Goal: Transaction & Acquisition: Purchase product/service

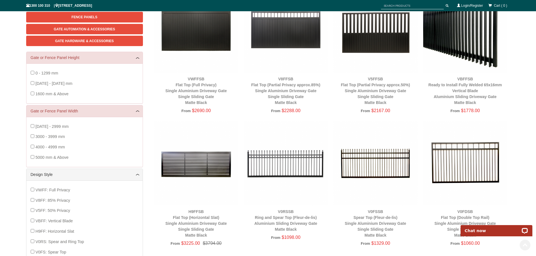
scroll to position [127, 0]
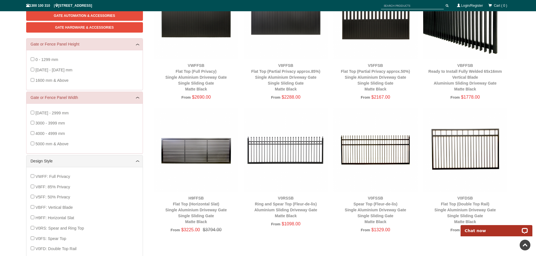
click at [209, 156] on img at bounding box center [196, 150] width 84 height 84
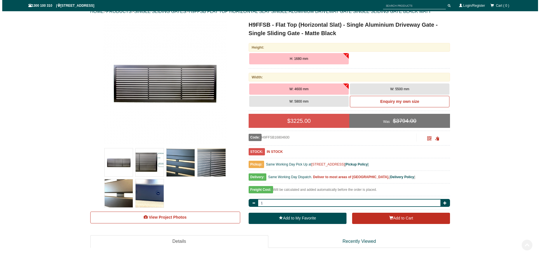
scroll to position [98, 0]
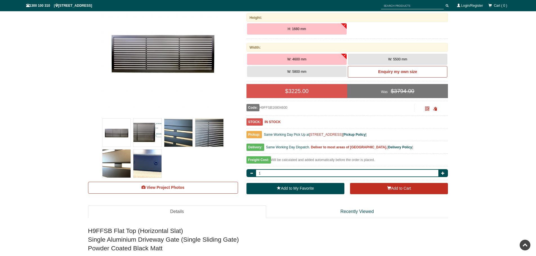
click at [118, 132] on img at bounding box center [116, 133] width 28 height 28
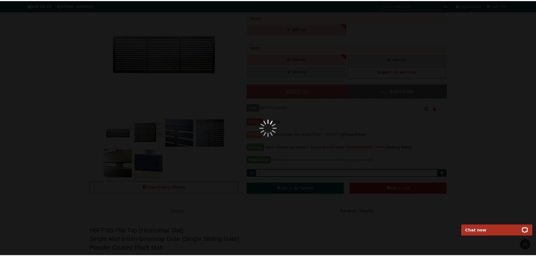
scroll to position [0, 0]
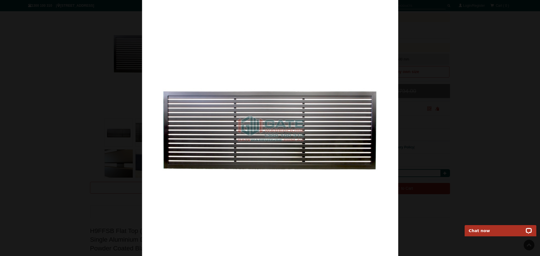
click at [458, 83] on div at bounding box center [270, 128] width 540 height 256
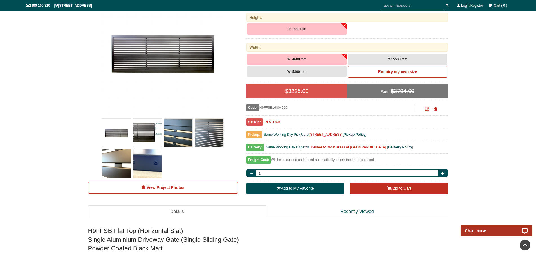
click at [144, 131] on img at bounding box center [147, 133] width 28 height 28
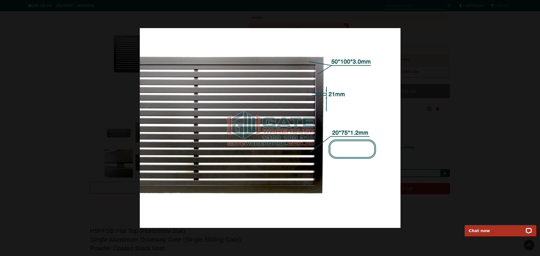
click at [513, 94] on div at bounding box center [270, 128] width 540 height 256
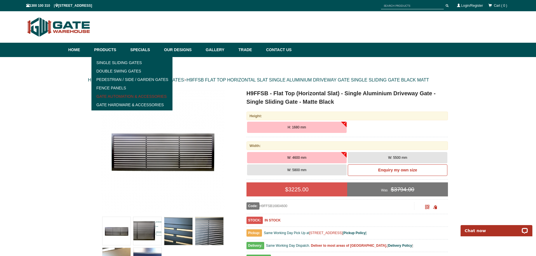
click at [125, 96] on link "Gate Automation & Accessories" at bounding box center [132, 96] width 78 height 8
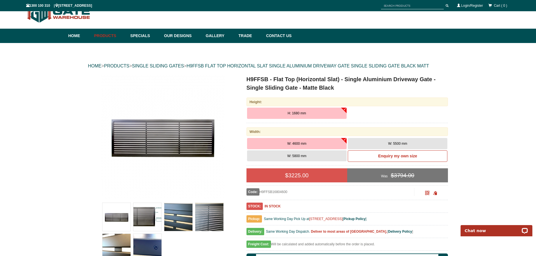
scroll to position [14, 0]
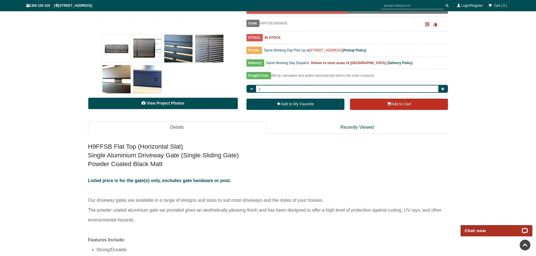
click at [148, 101] on span "View Project Photos" at bounding box center [165, 103] width 38 height 4
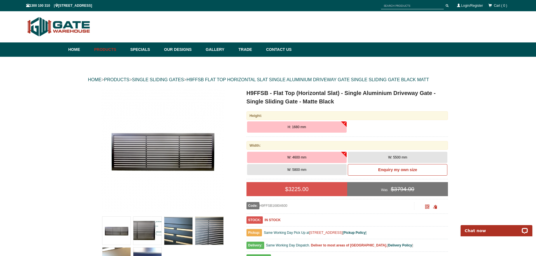
scroll to position [0, 0]
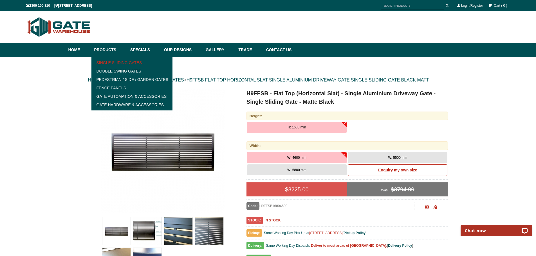
click at [108, 62] on link "Single Sliding Gates" at bounding box center [132, 62] width 78 height 8
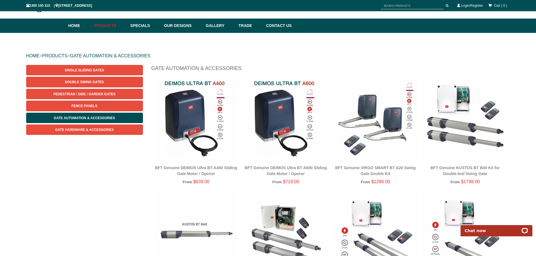
scroll to position [14, 0]
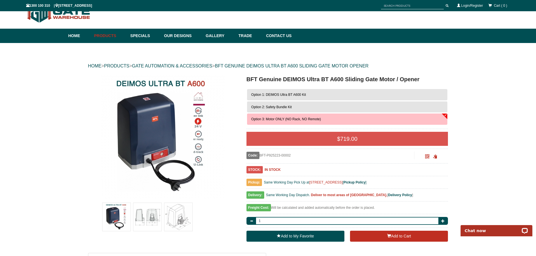
click at [297, 96] on span "Option 1: DEIMOS Ultra BT A600 Kit" at bounding box center [278, 95] width 55 height 4
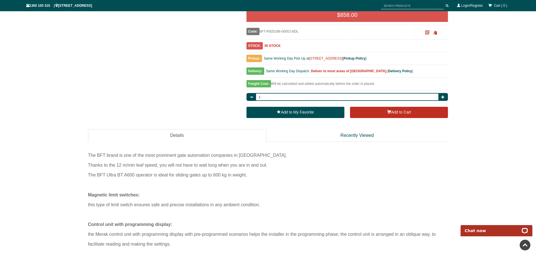
scroll to position [295, 0]
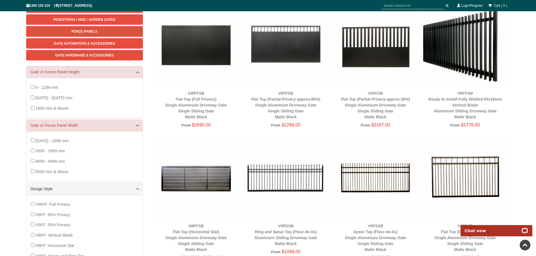
scroll to position [98, 0]
click at [469, 39] on img at bounding box center [465, 45] width 84 height 84
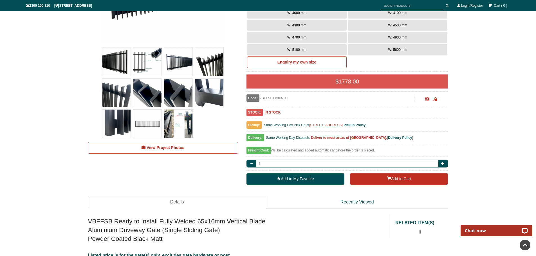
scroll to position [239, 0]
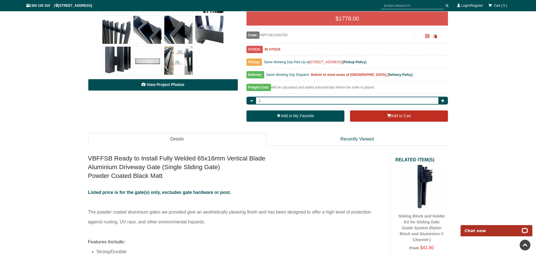
click at [182, 84] on span "View Project Photos" at bounding box center [165, 84] width 38 height 4
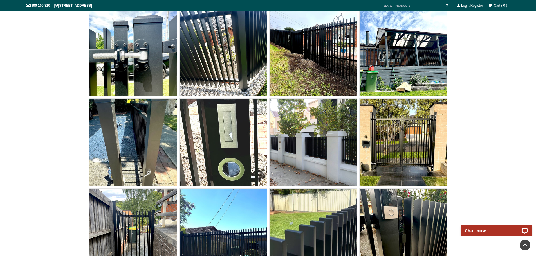
scroll to position [4167, 0]
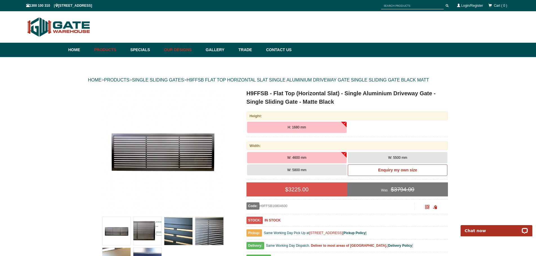
click at [184, 49] on link "Our Designs" at bounding box center [182, 50] width 42 height 14
